Goal: Complete application form

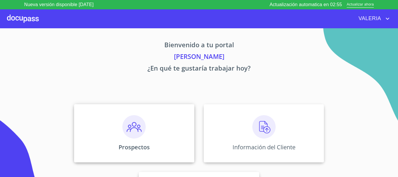
click at [147, 128] on div "Prospectos" at bounding box center [134, 133] width 120 height 58
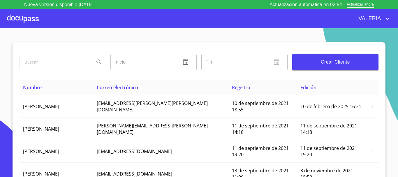
click at [328, 62] on span "Crear Cliente" at bounding box center [335, 62] width 77 height 8
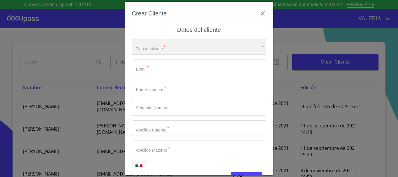
click at [170, 48] on div "​" at bounding box center [199, 47] width 134 height 16
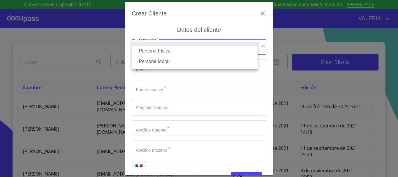
click at [163, 50] on li "Persona Física" at bounding box center [195, 51] width 126 height 10
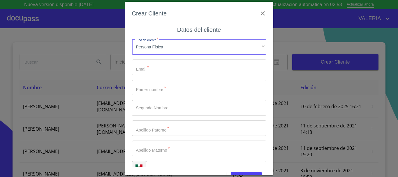
click at [158, 66] on input "Tipo de cliente   *" at bounding box center [199, 67] width 134 height 16
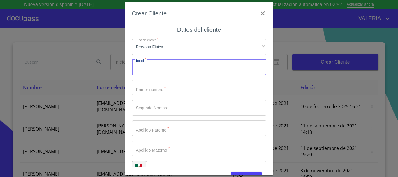
paste input "Arturomerotj@hotmail.com"
type input "Arturomerotj@hotmail.com"
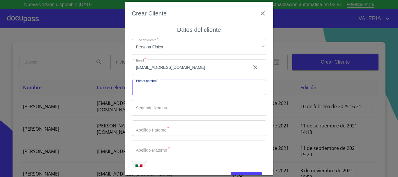
click at [159, 90] on input "Tipo de cliente   *" at bounding box center [199, 88] width 134 height 16
type input "yolanda"
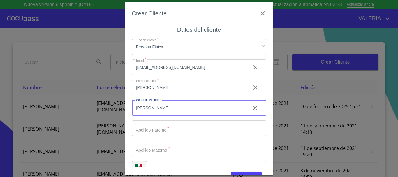
type input "garcia"
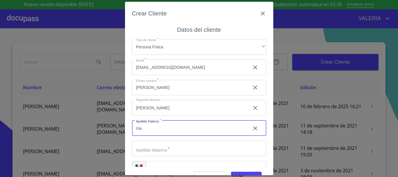
type input "m"
drag, startPoint x: 245, startPoint y: 104, endPoint x: 241, endPoint y: 105, distance: 4.2
click at [248, 104] on button "clear input" at bounding box center [255, 108] width 14 height 14
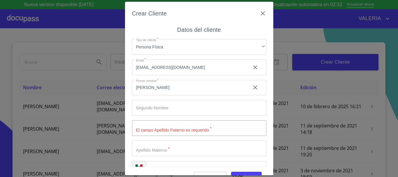
click at [152, 135] on input "Tipo de cliente   *" at bounding box center [199, 128] width 134 height 16
type input "garcia"
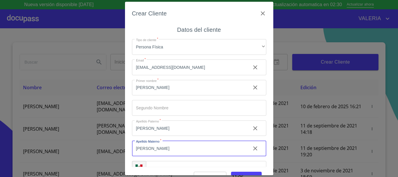
type input "mayorga"
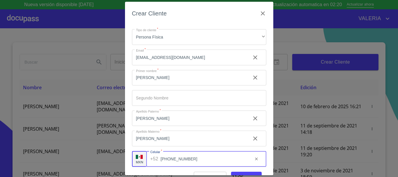
scroll to position [15, 0]
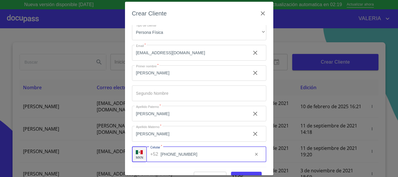
type input "[PHONE_NUMBER]"
click at [249, 173] on span "Guardar" at bounding box center [246, 176] width 21 height 7
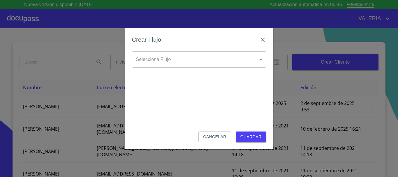
drag, startPoint x: 94, startPoint y: 72, endPoint x: 101, endPoint y: 70, distance: 6.3
click at [100, 70] on div "Crear Flujo Selecciona Flujo ​ Selecciona Flujo Cancelar Guardar" at bounding box center [199, 88] width 398 height 177
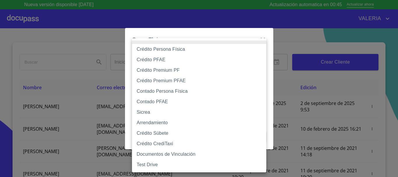
click at [144, 56] on body "Nueva versión disponible 4.02.01 Actualización automatica en 00:45 Actualizar a…" at bounding box center [199, 88] width 398 height 177
click at [171, 92] on li "Contado Persona Física" at bounding box center [199, 91] width 134 height 10
type input "60bf975b0d9865ccc2471536"
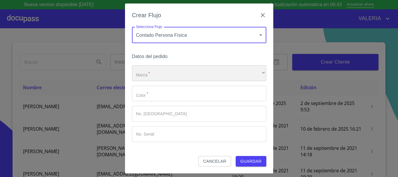
click at [165, 73] on div "​" at bounding box center [199, 73] width 134 height 16
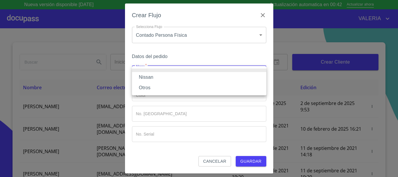
drag, startPoint x: 161, startPoint y: 80, endPoint x: 159, endPoint y: 85, distance: 5.6
click at [161, 79] on li "Nissan" at bounding box center [199, 77] width 134 height 10
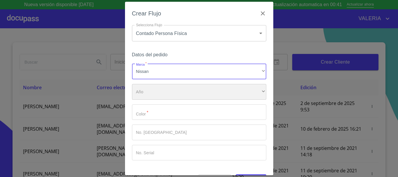
click at [157, 91] on div "​" at bounding box center [199, 92] width 134 height 16
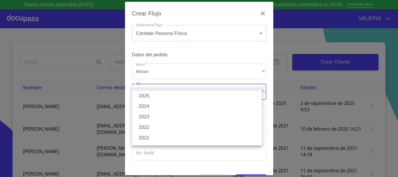
click at [154, 126] on li "2022" at bounding box center [197, 127] width 130 height 10
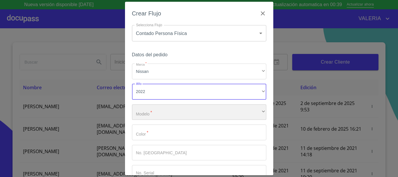
click at [158, 112] on div "​" at bounding box center [199, 112] width 134 height 16
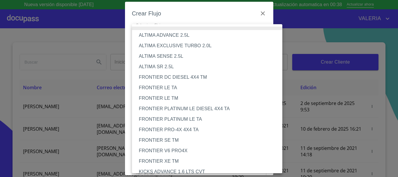
click at [170, 99] on li "FRONTIER LE TM" at bounding box center [209, 98] width 155 height 10
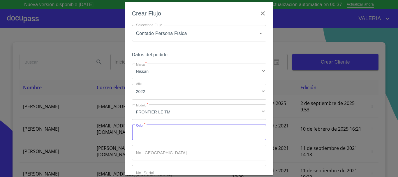
click at [160, 132] on input "Marca   *" at bounding box center [199, 132] width 134 height 16
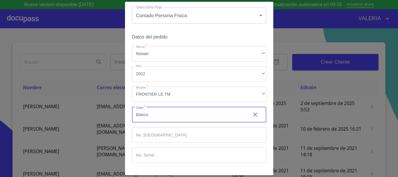
scroll to position [37, 0]
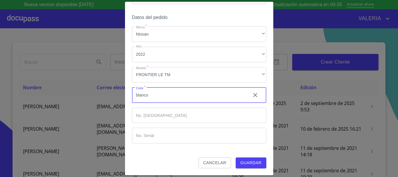
type input "blanco"
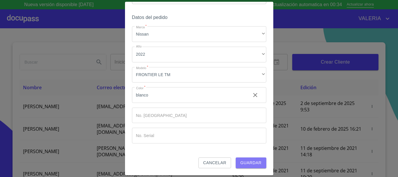
click at [246, 166] on span "Guardar" at bounding box center [250, 162] width 21 height 7
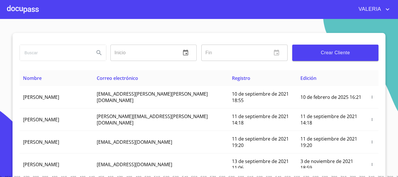
click at [31, 8] on div at bounding box center [23, 9] width 32 height 19
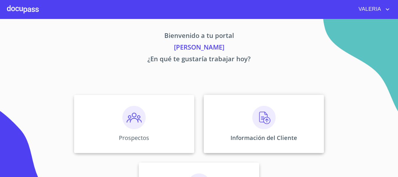
click at [265, 125] on img at bounding box center [263, 117] width 23 height 23
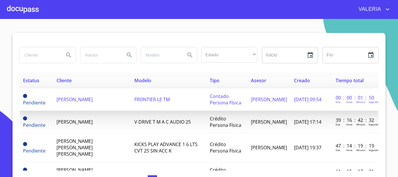
click at [61, 96] on span "[PERSON_NAME]" at bounding box center [75, 99] width 36 height 6
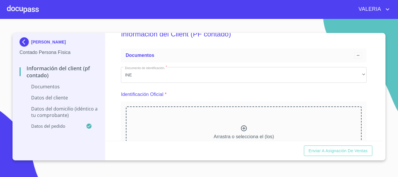
scroll to position [29, 0]
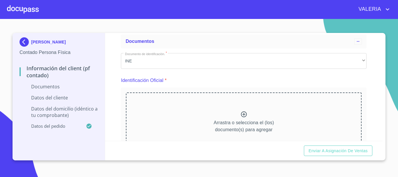
click at [234, 115] on div "Arrastra o selecciona el (los) documento(s) para agregar" at bounding box center [244, 121] width 236 height 59
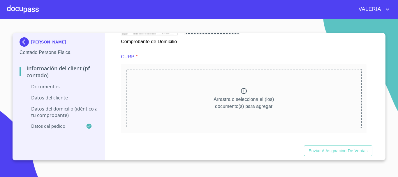
scroll to position [525, 0]
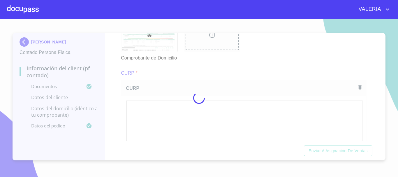
drag, startPoint x: 227, startPoint y: 71, endPoint x: 231, endPoint y: 78, distance: 7.6
click at [227, 71] on div at bounding box center [199, 98] width 398 height 158
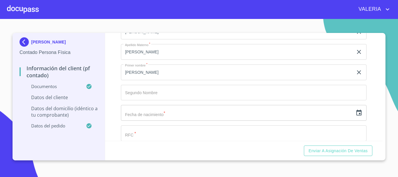
scroll to position [933, 0]
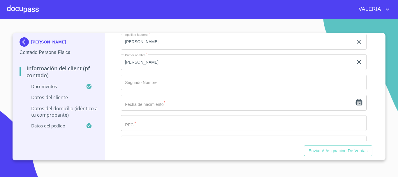
click at [356, 106] on icon "button" at bounding box center [359, 102] width 7 height 7
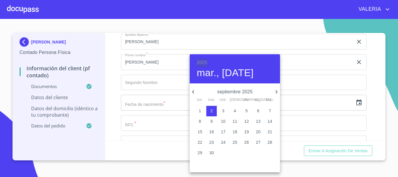
click at [203, 62] on h6 "2025" at bounding box center [202, 63] width 10 height 8
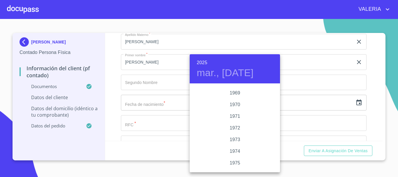
scroll to position [519, 0]
click at [233, 156] on div "1975" at bounding box center [235, 154] width 90 height 12
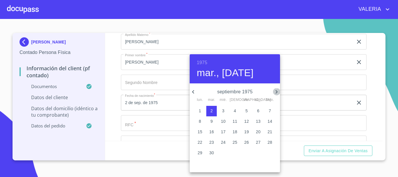
click at [277, 91] on icon "button" at bounding box center [276, 91] width 7 height 7
click at [223, 132] on p "17" at bounding box center [223, 132] width 5 height 6
type input "17 de dic. de 1975"
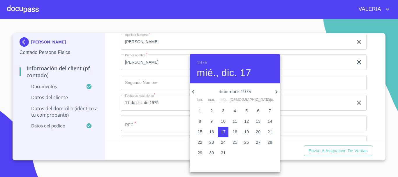
click at [157, 126] on div at bounding box center [199, 88] width 398 height 177
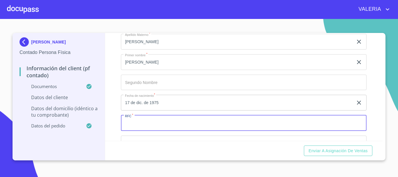
click at [148, 131] on input "Documento de identificación.   *" at bounding box center [244, 123] width 246 height 16
paste input "[EMAIL_ADDRESS][DOMAIN_NAME]"
type input "[EMAIL_ADDRESS][DOMAIN_NAME]"
drag, startPoint x: 215, startPoint y: 131, endPoint x: 69, endPoint y: 128, distance: 145.2
click at [69, 128] on div "[PERSON_NAME] Contado Persona Física Información del Client (PF contado) Docume…" at bounding box center [198, 96] width 370 height 127
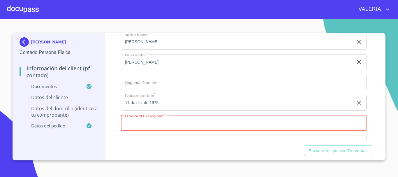
paste input "GAMY751217MJCRYL01"
drag, startPoint x: 166, startPoint y: 133, endPoint x: 153, endPoint y: 135, distance: 13.2
click at [152, 131] on input "GAMY751217MJCRYL01" at bounding box center [237, 123] width 232 height 16
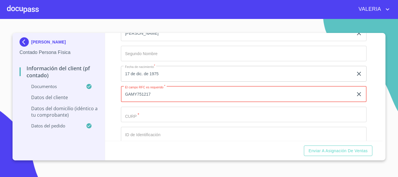
scroll to position [1020, 0]
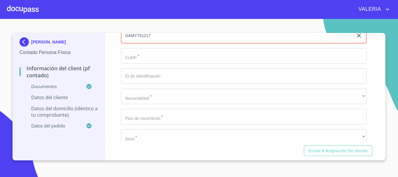
type input "GAMY751217"
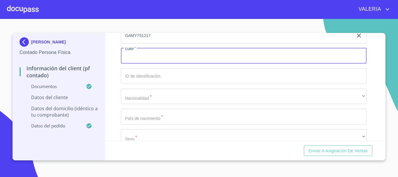
drag, startPoint x: 171, startPoint y: 68, endPoint x: 167, endPoint y: 69, distance: 3.3
click at [168, 64] on input "Documento de identificación.   *" at bounding box center [244, 56] width 246 height 16
paste input "GAMY751217MJCRYL01"
type input "GAMY751217MJCRYL01"
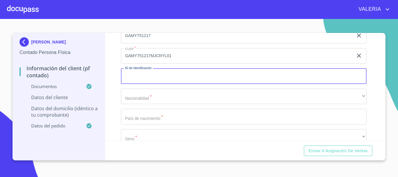
click at [165, 82] on input "Documento de identificación.   *" at bounding box center [244, 76] width 246 height 16
type input "2693892652"
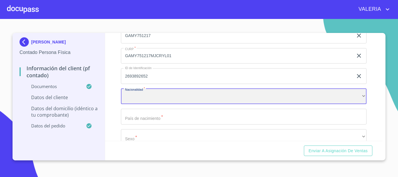
click at [154, 104] on div "​" at bounding box center [244, 97] width 246 height 16
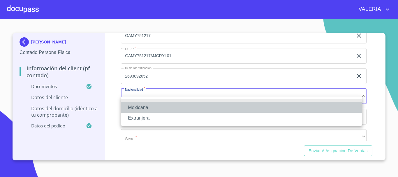
click at [152, 106] on li "Mexicana" at bounding box center [241, 107] width 241 height 10
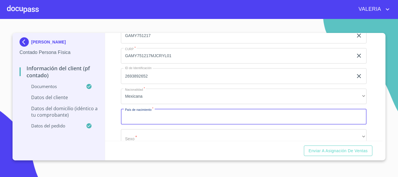
click at [150, 123] on input "Documento de identificación.   *" at bounding box center [244, 117] width 246 height 16
type input "[GEOGRAPHIC_DATA]"
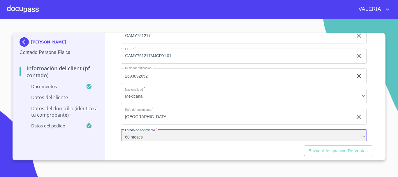
scroll to position [1031, 0]
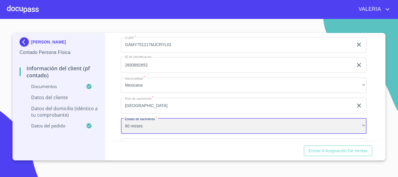
click at [154, 134] on div "60 meses" at bounding box center [244, 126] width 246 height 16
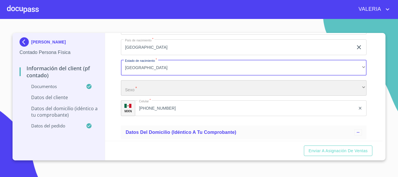
click at [158, 92] on div "​" at bounding box center [244, 88] width 246 height 16
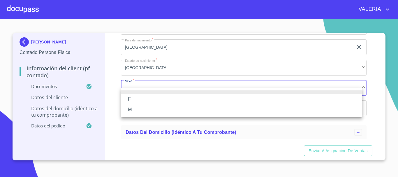
click at [153, 109] on li "M" at bounding box center [241, 109] width 241 height 10
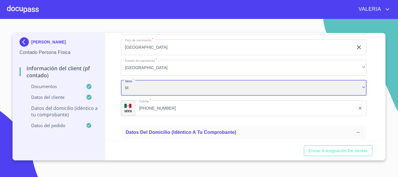
click at [126, 93] on div "M" at bounding box center [244, 88] width 246 height 16
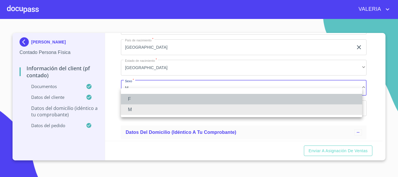
click at [153, 98] on li "F" at bounding box center [241, 99] width 241 height 10
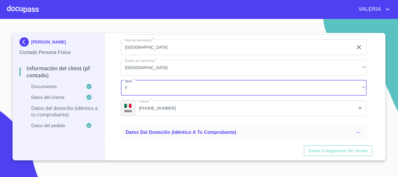
click at [112, 104] on div "Información del Client (PF contado) Documentos Documento de identificación.   *…" at bounding box center [244, 87] width 278 height 108
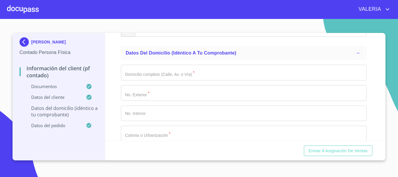
scroll to position [1177, 0]
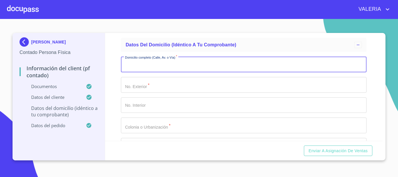
click at [180, 72] on input "Documento de identificación.   *" at bounding box center [244, 65] width 246 height 16
type input "VILLISTAS"
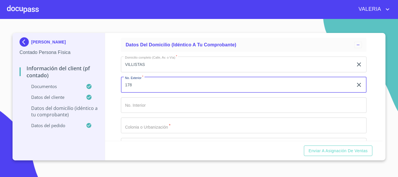
type input "178"
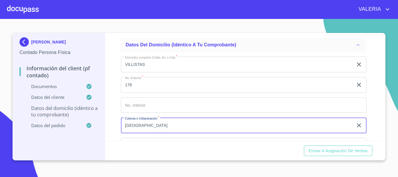
type input "[GEOGRAPHIC_DATA]"
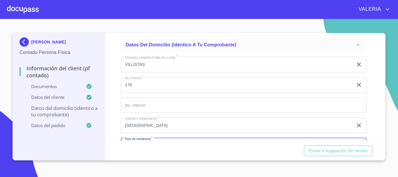
scroll to position [1243, 0]
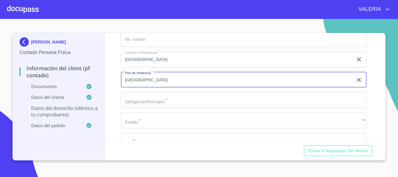
type input "[GEOGRAPHIC_DATA]"
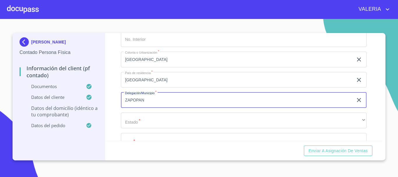
type input "ZAPOPAN"
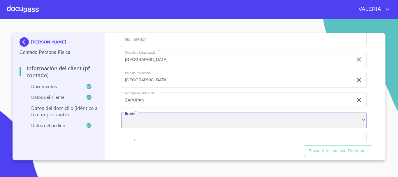
click at [164, 128] on div "​" at bounding box center [244, 121] width 246 height 16
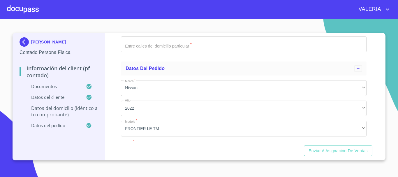
scroll to position [1330, 0]
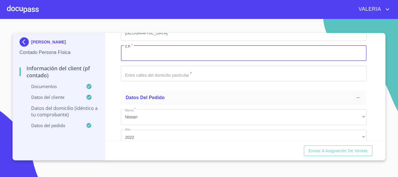
click at [140, 61] on input "Documento de identificación.   *" at bounding box center [244, 53] width 246 height 16
type input "45130"
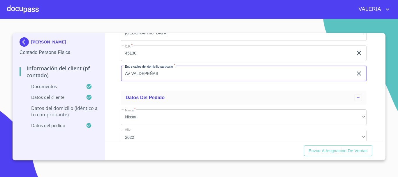
type input "AV VALDEPEÑAS"
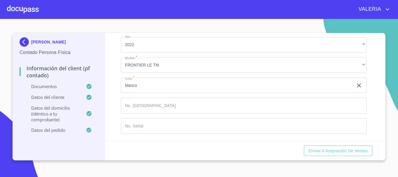
scroll to position [1430, 0]
click at [113, 57] on div "Información del Client (PF contado) Documentos Documento de identificación.   *…" at bounding box center [244, 87] width 278 height 108
click at [27, 41] on img at bounding box center [26, 41] width 12 height 9
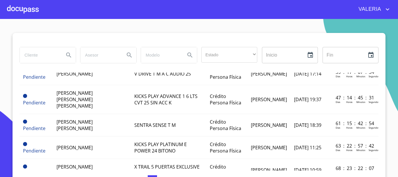
scroll to position [58, 0]
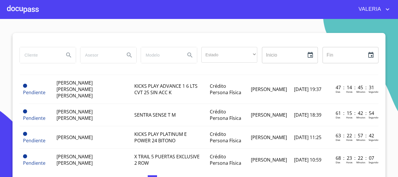
click at [46, 53] on input "search" at bounding box center [40, 55] width 40 height 16
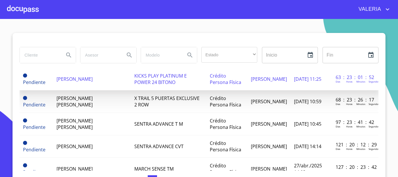
scroll to position [0, 0]
